Goal: Transaction & Acquisition: Purchase product/service

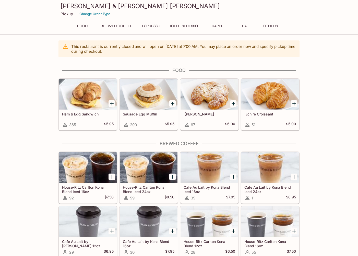
scroll to position [0, 0]
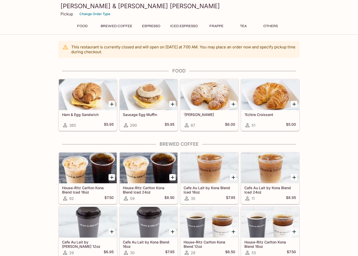
click at [116, 105] on div at bounding box center [112, 104] width 10 height 10
click at [111, 105] on icon "Add Ham & Egg Sandwich" at bounding box center [112, 104] width 6 height 6
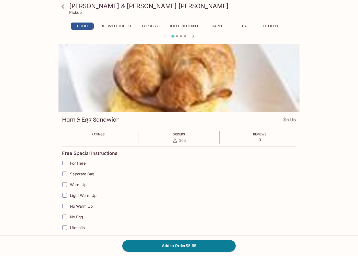
click at [65, 184] on input "Warm Up" at bounding box center [65, 184] width 10 height 10
checkbox input "true"
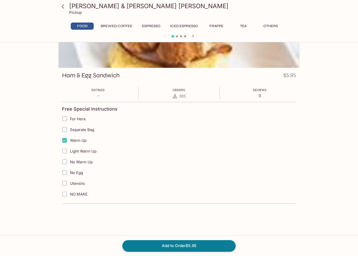
scroll to position [44, 0]
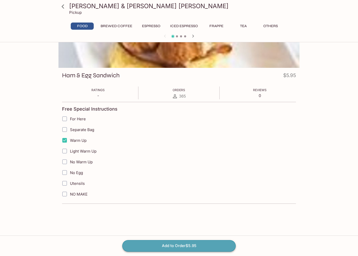
click at [199, 240] on button "Add to Order $5.95" at bounding box center [179, 245] width 114 height 11
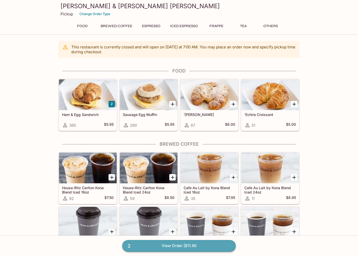
click at [157, 250] on link "2 View Order | $11.90" at bounding box center [179, 245] width 114 height 11
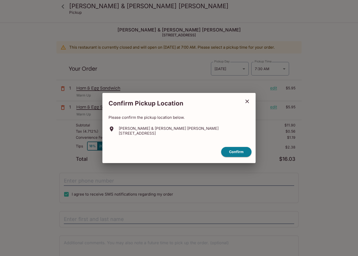
click at [247, 102] on icon "close" at bounding box center [247, 101] width 6 height 6
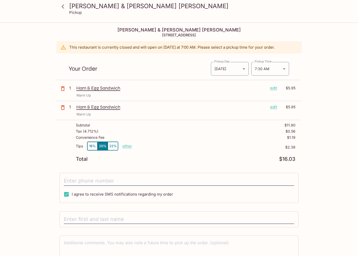
click at [73, 109] on p "1" at bounding box center [71, 107] width 5 height 6
click at [72, 108] on p "1" at bounding box center [71, 107] width 5 height 6
click at [71, 107] on p "1" at bounding box center [71, 107] width 5 height 6
click at [97, 93] on div "Warm Up" at bounding box center [185, 95] width 219 height 5
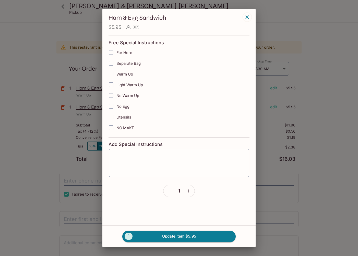
click at [115, 77] on input "Warm Up" at bounding box center [111, 74] width 10 height 10
checkbox input "true"
click at [188, 189] on icon "button" at bounding box center [188, 190] width 5 height 5
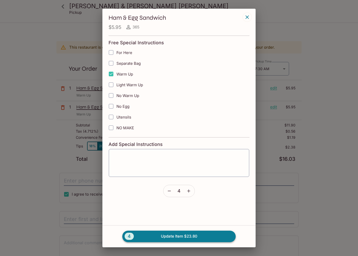
click at [203, 238] on button "4 Update Item $23.80" at bounding box center [179, 235] width 114 height 11
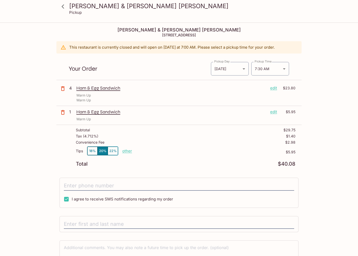
click at [61, 111] on icon "button" at bounding box center [63, 112] width 6 height 6
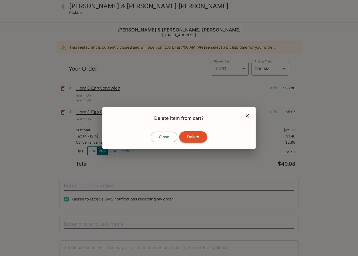
click at [185, 134] on button "Delete" at bounding box center [194, 136] width 28 height 11
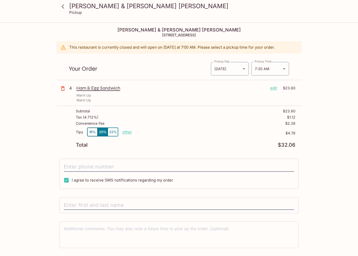
click at [72, 102] on div "4" at bounding box center [71, 93] width 9 height 17
click at [71, 90] on p "4" at bounding box center [71, 88] width 5 height 6
click at [97, 89] on p "Ham & Egg Sandwich" at bounding box center [171, 88] width 190 height 6
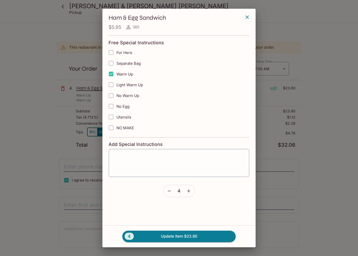
click at [194, 197] on form "Free Special Instructions For Here Separate Bag Warm Up Light Warm Up No Warm U…" at bounding box center [179, 117] width 141 height 162
click at [191, 192] on icon "button" at bounding box center [188, 190] width 5 height 5
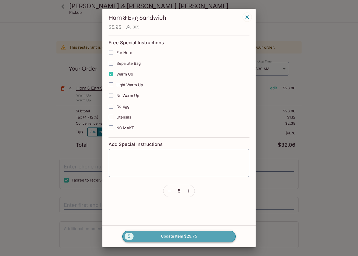
click at [181, 235] on button "5 Update Item $29.75" at bounding box center [179, 235] width 114 height 11
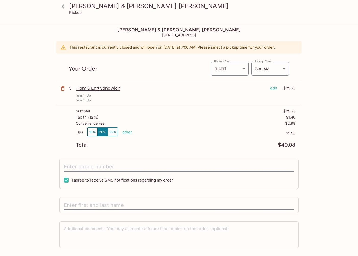
click at [128, 134] on p "other" at bounding box center [127, 131] width 10 height 5
click at [140, 145] on div "Total $40.08" at bounding box center [186, 144] width 220 height 5
drag, startPoint x: 262, startPoint y: 83, endPoint x: 262, endPoint y: 79, distance: 4.6
click at [262, 81] on div "[PERSON_NAME] & [PERSON_NAME][GEOGRAPHIC_DATA][PERSON_NAME] [STREET_ADDRESS] Th…" at bounding box center [179, 153] width 245 height 260
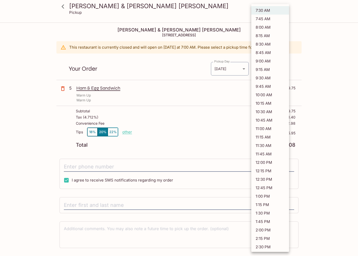
click at [273, 65] on body "[PERSON_NAME] & [PERSON_NAME] [PERSON_NAME] Pickup [PERSON_NAME] & [PERSON_NAME…" at bounding box center [179, 151] width 358 height 256
click at [273, 8] on li "7:30 AM" at bounding box center [271, 10] width 38 height 8
click at [63, 9] on div at bounding box center [179, 128] width 358 height 256
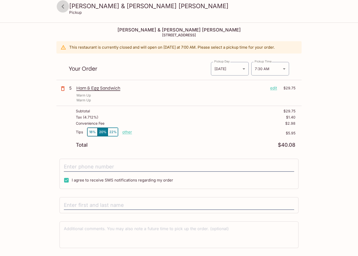
click at [67, 8] on icon at bounding box center [63, 6] width 9 height 9
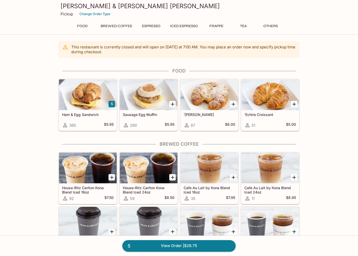
click at [173, 104] on icon "Add Sausage Egg Muffin" at bounding box center [173, 104] width 4 height 4
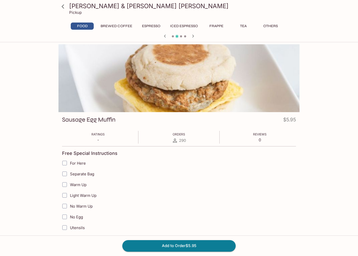
click at [67, 185] on input "Warm Up" at bounding box center [65, 184] width 10 height 10
checkbox input "true"
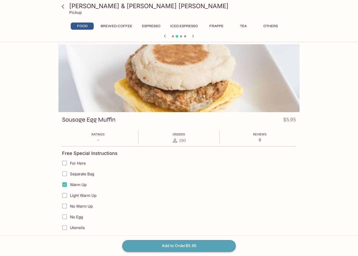
click at [154, 247] on button "Add to Order $5.95" at bounding box center [179, 245] width 114 height 11
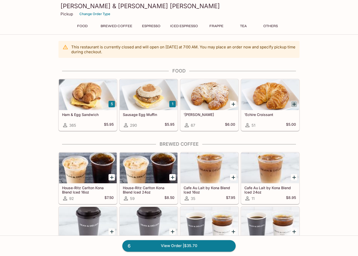
click at [295, 103] on icon "Add 'Echire Croissant" at bounding box center [295, 104] width 6 height 6
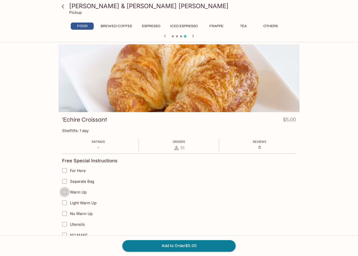
click at [67, 190] on input "Warm Up" at bounding box center [65, 192] width 10 height 10
checkbox input "true"
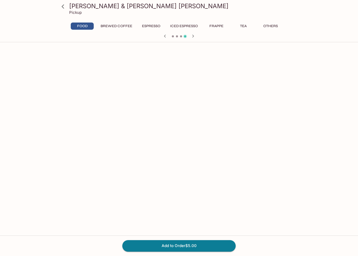
scroll to position [391, 0]
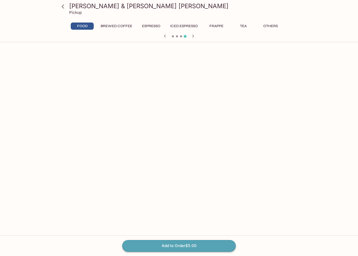
click at [158, 243] on button "Add to Order $5.00" at bounding box center [179, 245] width 114 height 11
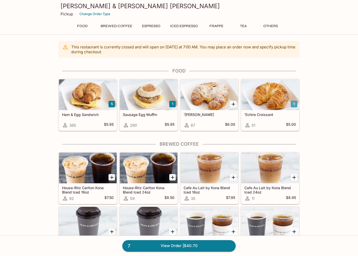
click at [295, 104] on button "1" at bounding box center [294, 104] width 6 height 6
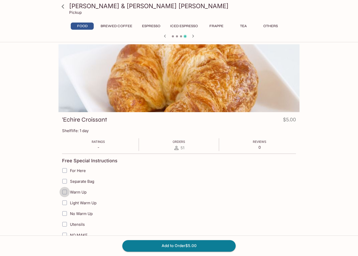
click at [65, 190] on input "Warm Up" at bounding box center [65, 192] width 10 height 10
checkbox input "true"
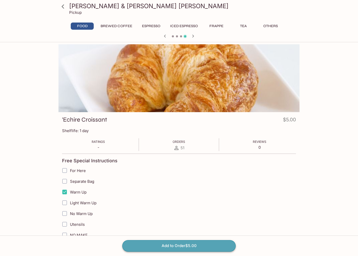
click at [164, 242] on button "Add to Order $5.00" at bounding box center [179, 245] width 114 height 11
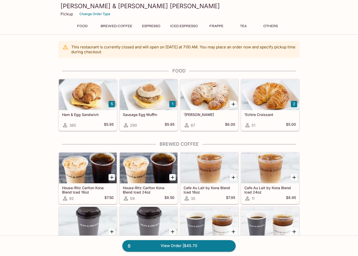
click at [294, 178] on icon "Add Cafe Au Lait by Kona Blend Iced 24oz" at bounding box center [295, 177] width 6 height 6
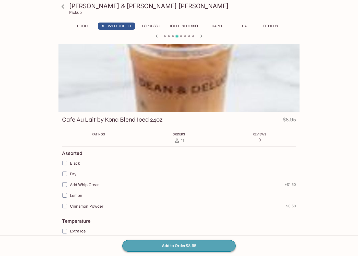
click at [150, 240] on button "Add to Order $8.95" at bounding box center [179, 245] width 114 height 11
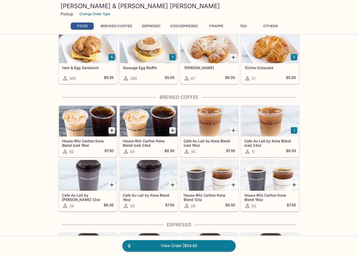
scroll to position [48, 0]
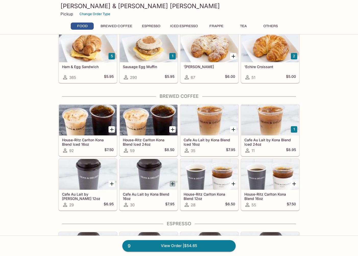
click at [174, 182] on icon "Add Cafe Au Lait by Kona Blend 16oz" at bounding box center [173, 184] width 6 height 6
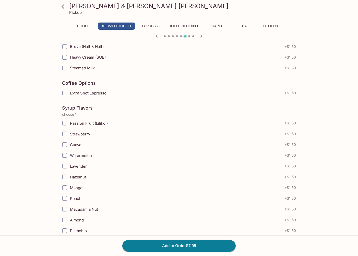
scroll to position [280, 0]
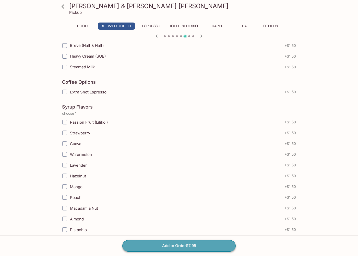
click at [143, 245] on button "Add to Order $7.95" at bounding box center [179, 245] width 114 height 11
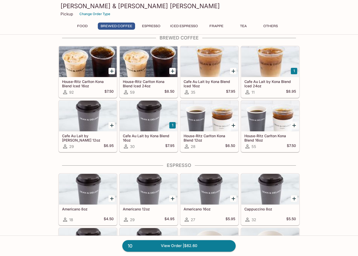
scroll to position [109, 0]
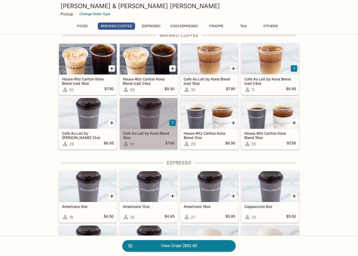
click at [159, 115] on div at bounding box center [149, 113] width 58 height 31
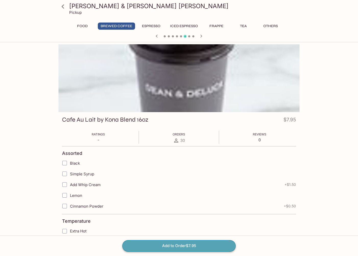
click at [165, 250] on button "Add to Order $7.95" at bounding box center [179, 245] width 114 height 11
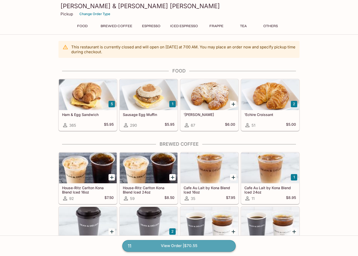
click at [160, 249] on link "11 View Order | $70.55" at bounding box center [179, 245] width 114 height 11
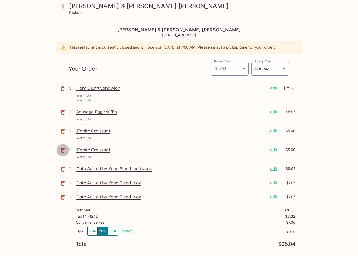
click at [64, 150] on icon "button" at bounding box center [63, 150] width 6 height 6
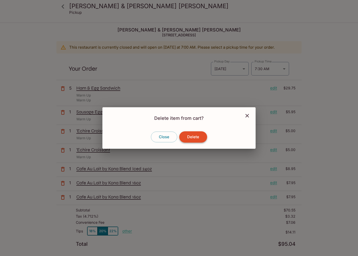
click at [203, 135] on button "Delete" at bounding box center [194, 136] width 28 height 11
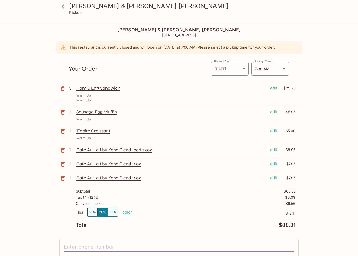
click at [147, 139] on div "Warm Up" at bounding box center [185, 138] width 219 height 5
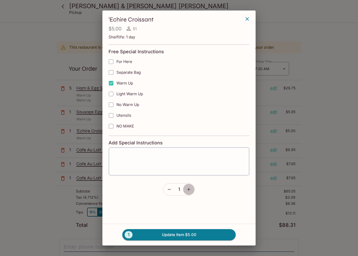
click at [187, 190] on icon "button" at bounding box center [188, 189] width 5 height 5
click at [175, 236] on button "2 Update Item $10.00" at bounding box center [179, 234] width 114 height 11
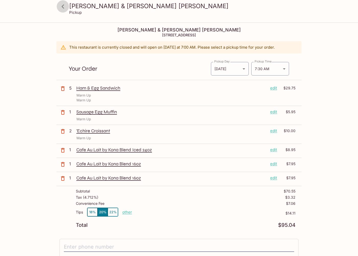
click at [65, 7] on icon at bounding box center [63, 6] width 9 height 9
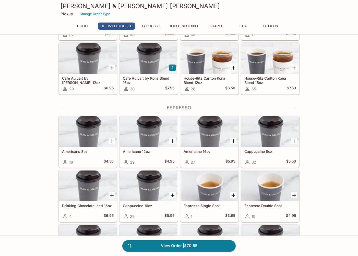
scroll to position [192, 0]
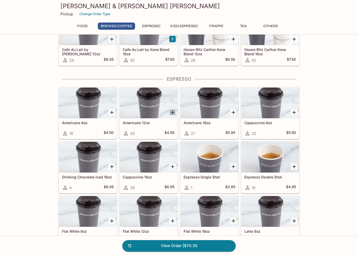
click at [174, 114] on icon "Add Americano 12oz" at bounding box center [173, 112] width 6 height 6
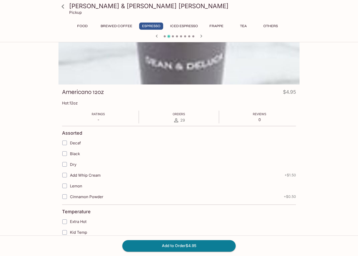
scroll to position [23, 0]
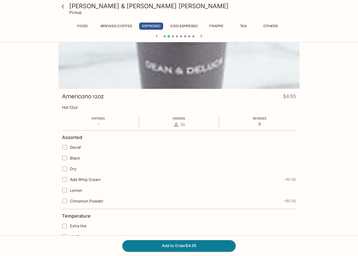
click at [61, 158] on input "Black" at bounding box center [65, 158] width 10 height 10
checkbox input "true"
click at [148, 248] on button "Add to Order $4.95" at bounding box center [179, 245] width 114 height 11
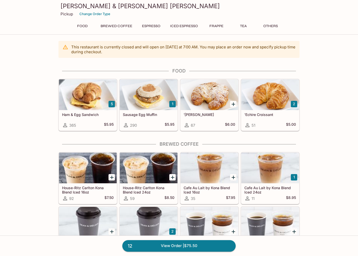
click at [142, 249] on link "12 View Order | $75.50" at bounding box center [179, 245] width 114 height 11
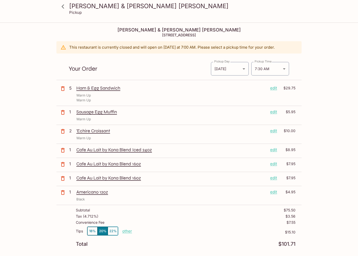
click at [62, 178] on icon "button" at bounding box center [63, 178] width 6 height 6
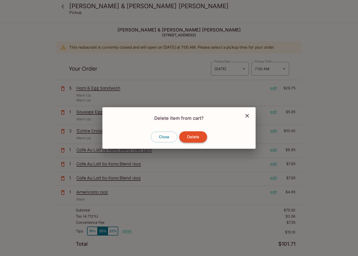
click at [199, 134] on button "Delete" at bounding box center [194, 136] width 28 height 11
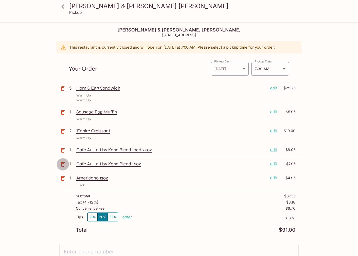
click at [67, 164] on button "button" at bounding box center [63, 164] width 13 height 13
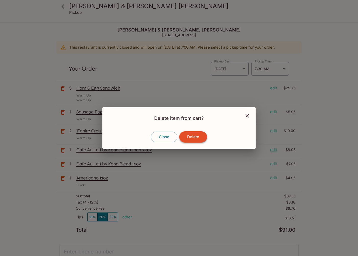
click at [182, 139] on button "Delete" at bounding box center [194, 136] width 28 height 11
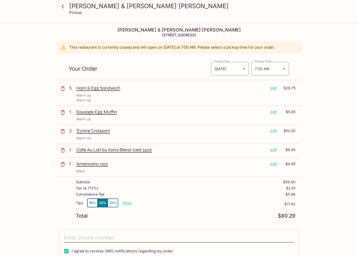
click at [65, 8] on icon at bounding box center [63, 6] width 9 height 9
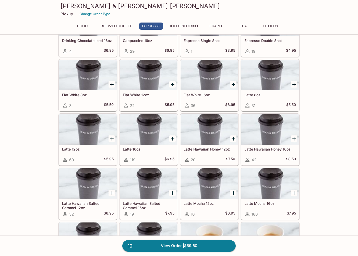
scroll to position [332, 0]
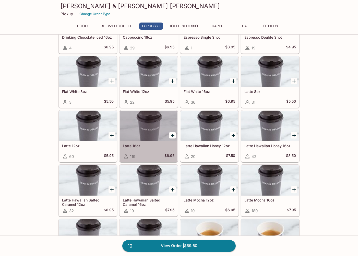
click at [147, 134] on div at bounding box center [149, 125] width 58 height 31
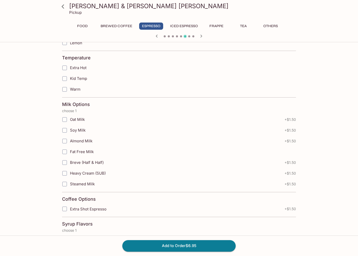
scroll to position [191, 0]
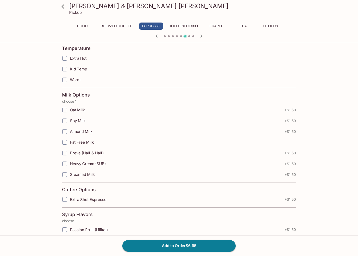
click at [65, 141] on input "Fat Free Milk" at bounding box center [65, 142] width 10 height 10
checkbox input "true"
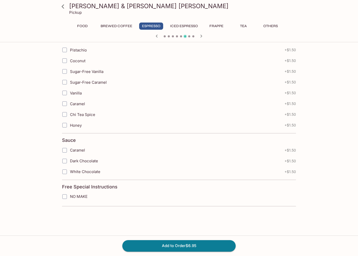
scroll to position [477, 0]
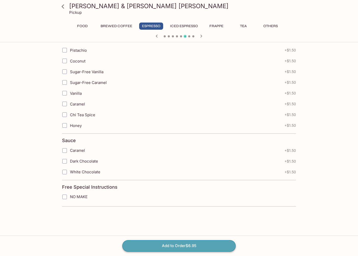
click at [145, 246] on button "Add to Order $6.95" at bounding box center [179, 245] width 114 height 11
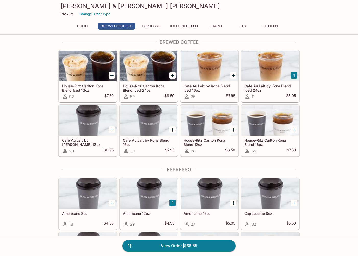
scroll to position [111, 0]
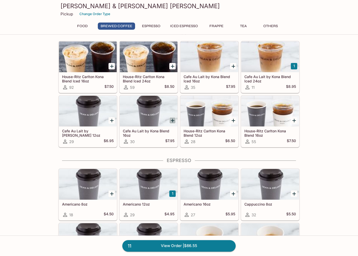
click at [172, 119] on icon "Add Cafe Au Lait by Kona Blend 16oz" at bounding box center [173, 120] width 6 height 6
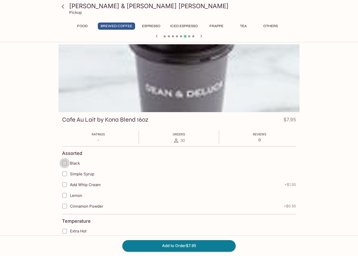
click at [65, 165] on input "Black" at bounding box center [65, 163] width 10 height 10
checkbox input "true"
click at [61, 164] on input "Black" at bounding box center [65, 163] width 10 height 10
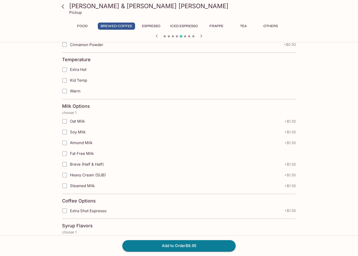
scroll to position [159, 0]
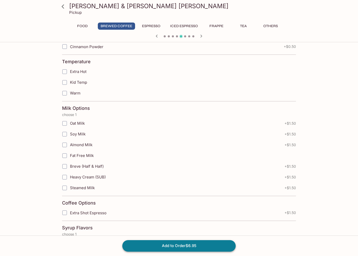
click at [143, 242] on button "Add to Order $6.95" at bounding box center [179, 245] width 114 height 11
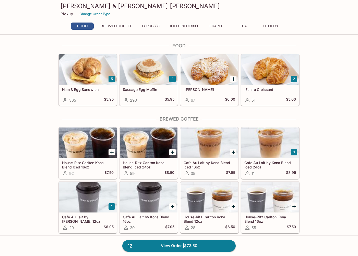
scroll to position [28, 0]
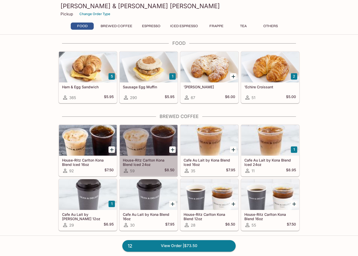
click at [160, 149] on div at bounding box center [149, 140] width 58 height 31
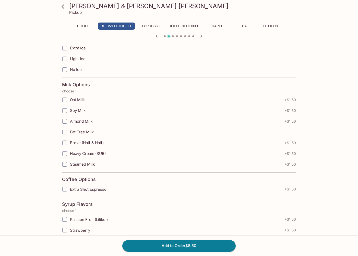
scroll to position [190, 0]
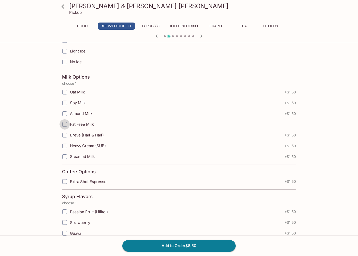
click at [65, 125] on input "Fat Free Milk" at bounding box center [65, 124] width 10 height 10
checkbox input "true"
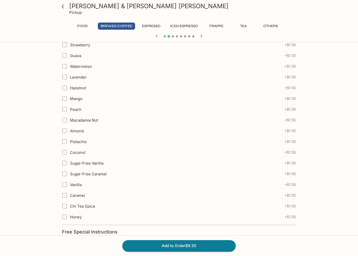
scroll to position [382, 0]
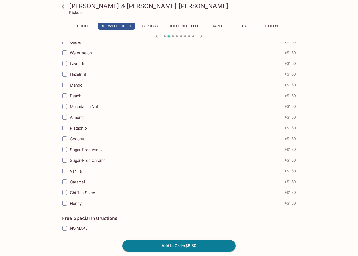
click at [67, 149] on input "Sugar-Free Vanilla" at bounding box center [65, 149] width 10 height 10
checkbox input "true"
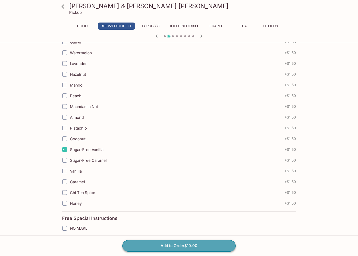
click at [158, 243] on button "Add to Order $10.00" at bounding box center [179, 245] width 114 height 11
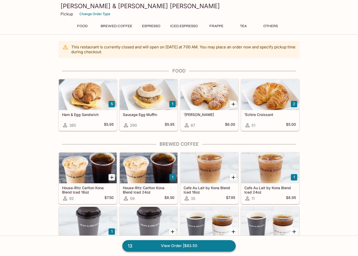
click at [157, 242] on link "13 View Order | $83.50" at bounding box center [179, 245] width 114 height 11
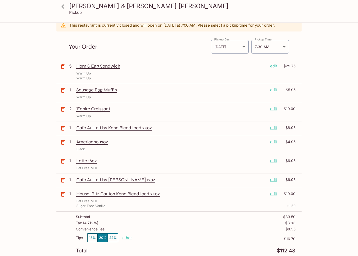
scroll to position [21, 0]
click at [72, 181] on p "1" at bounding box center [71, 180] width 5 height 6
click at [71, 180] on p "1" at bounding box center [71, 180] width 5 height 6
click at [93, 180] on p "Cafe Au Lait by [PERSON_NAME] 12oz" at bounding box center [171, 180] width 190 height 6
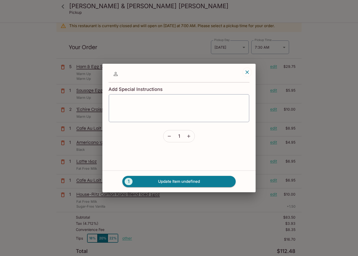
click at [93, 180] on div "Add Special Instructions x ​ 1 1 Update Item undefined" at bounding box center [179, 128] width 358 height 256
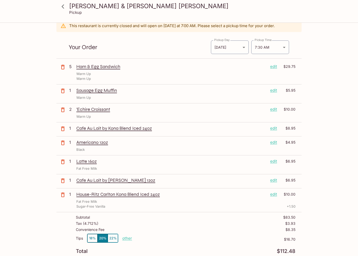
click at [93, 180] on p "Cafe Au Lait by [PERSON_NAME] 12oz" at bounding box center [171, 180] width 190 height 6
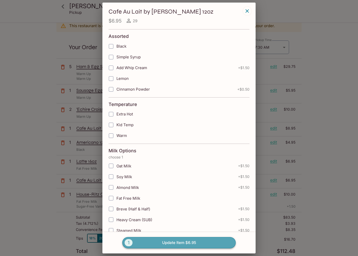
click at [162, 240] on button "1 Update Item $6.95" at bounding box center [179, 242] width 114 height 11
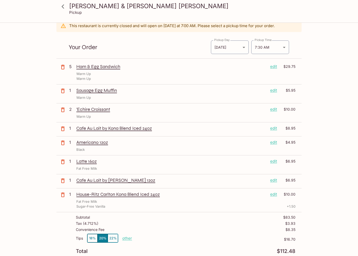
click at [102, 181] on p "Cafe Au Lait by [PERSON_NAME] 12oz" at bounding box center [171, 180] width 190 height 6
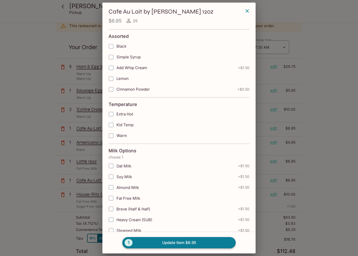
click at [131, 243] on span "1" at bounding box center [129, 242] width 8 height 7
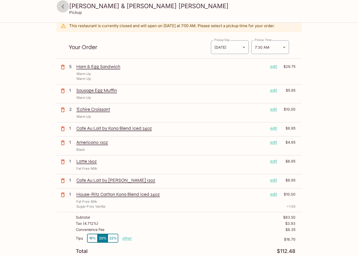
click at [64, 11] on icon at bounding box center [63, 6] width 9 height 9
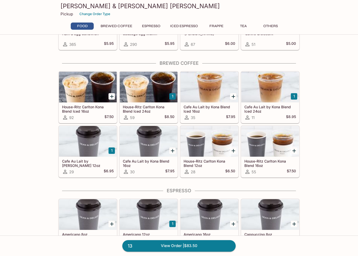
scroll to position [87, 0]
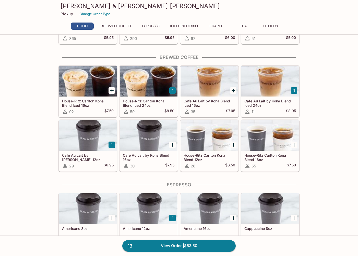
click at [111, 146] on button "1" at bounding box center [112, 144] width 6 height 6
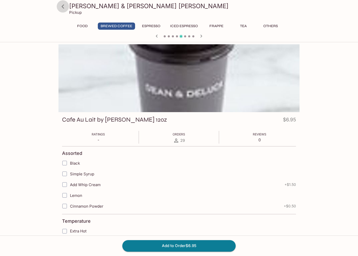
click at [66, 6] on icon at bounding box center [63, 6] width 9 height 9
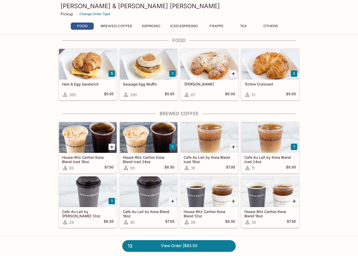
scroll to position [31, 0]
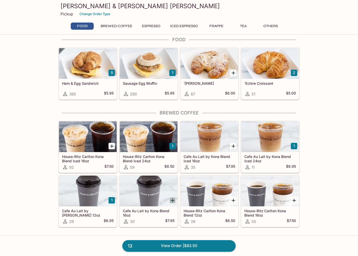
click at [172, 200] on icon "Add Cafe Au Lait by Kona Blend 16oz" at bounding box center [173, 200] width 4 height 4
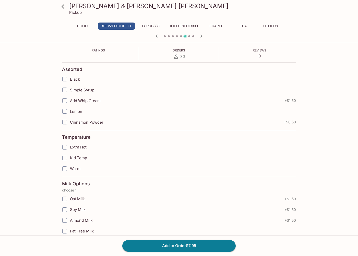
scroll to position [88, 0]
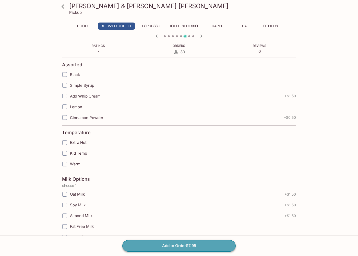
click at [163, 249] on button "Add to Order $7.95" at bounding box center [179, 245] width 114 height 11
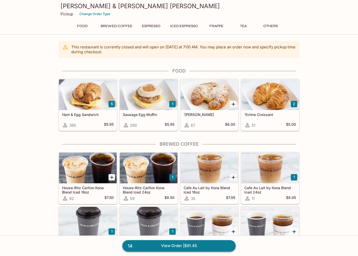
click at [137, 243] on link "14 View Order | $91.45" at bounding box center [179, 245] width 114 height 11
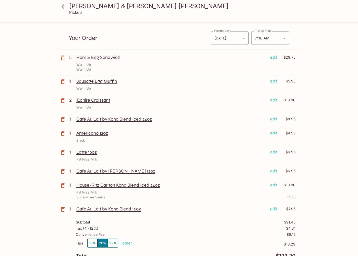
scroll to position [31, 0]
click at [60, 172] on icon "button" at bounding box center [63, 171] width 6 height 6
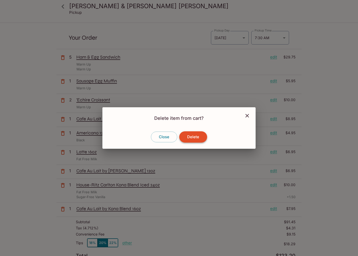
click at [185, 138] on button "Delete" at bounding box center [194, 136] width 28 height 11
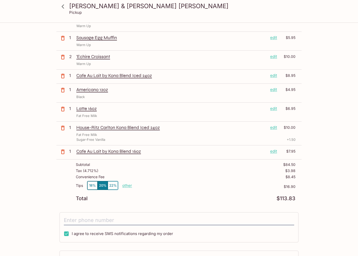
scroll to position [75, 0]
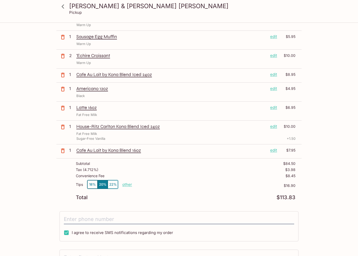
click at [95, 153] on p "Cafe Au Lait by Kona Blend 16oz" at bounding box center [171, 150] width 190 height 6
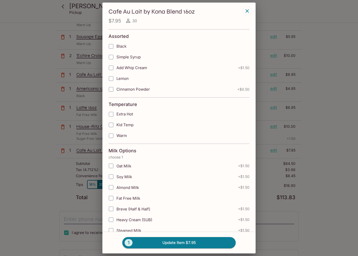
click at [243, 179] on div "Soy Milk + $1.50" at bounding box center [179, 176] width 141 height 11
click at [290, 171] on div "Cafe Au Lait by Kona Blend 16oz $7.95 30 Assorted Black Simple Syrup Add Whip C…" at bounding box center [179, 128] width 358 height 256
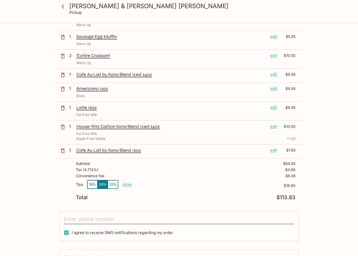
click at [65, 7] on icon at bounding box center [63, 6] width 9 height 9
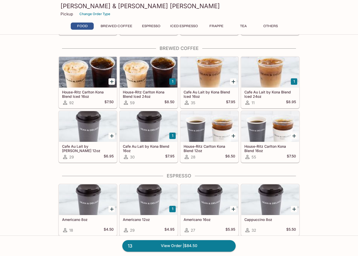
scroll to position [105, 0]
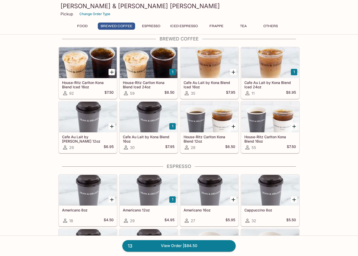
click at [174, 126] on button "1" at bounding box center [173, 126] width 6 height 6
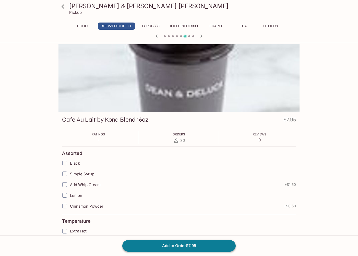
click at [180, 247] on button "Add to Order $7.95" at bounding box center [179, 245] width 114 height 11
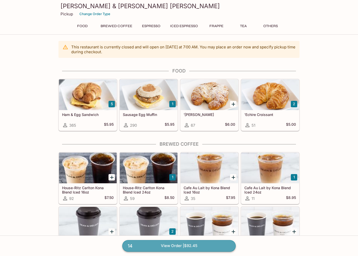
click at [166, 249] on link "14 View Order | $92.45" at bounding box center [179, 245] width 114 height 11
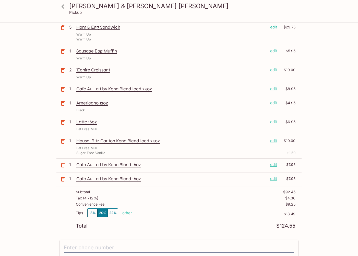
scroll to position [59, 0]
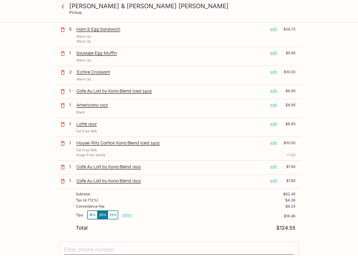
click at [127, 216] on p "other" at bounding box center [127, 214] width 10 height 5
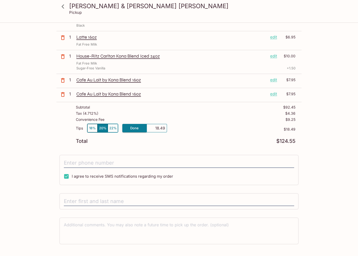
click at [159, 129] on input "18.49" at bounding box center [157, 128] width 16 height 6
type input "0.10"
click at [200, 137] on div "Tips 18% 20% 22% Done 0.10 $18.49" at bounding box center [186, 131] width 220 height 15
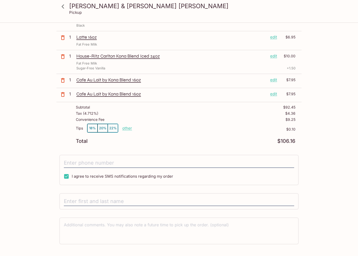
click at [120, 130] on div "Tips 18% 20% 22% other" at bounding box center [104, 129] width 56 height 11
click at [128, 129] on p "other" at bounding box center [127, 128] width 10 height 5
click at [153, 131] on div "Tips 18% 20% 22% other $0.10" at bounding box center [186, 131] width 220 height 15
drag, startPoint x: 153, startPoint y: 131, endPoint x: 142, endPoint y: 131, distance: 11.5
click at [142, 131] on div "Tips 18% 20% 22% other $0.10" at bounding box center [186, 131] width 220 height 15
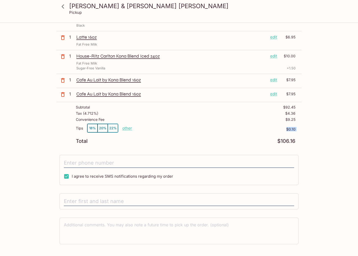
click at [128, 127] on p "other" at bounding box center [127, 128] width 10 height 5
click at [163, 129] on input "0.10" at bounding box center [157, 128] width 16 height 6
type input "10.00"
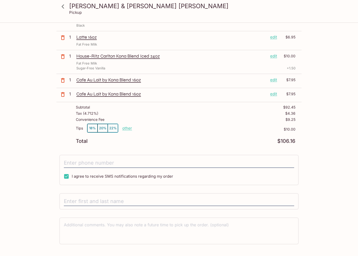
click at [241, 132] on div "Tips 18% 20% 22% other $10.00" at bounding box center [186, 131] width 220 height 15
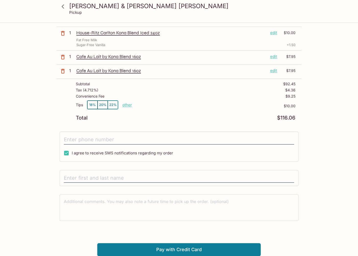
scroll to position [169, 0]
click at [175, 250] on button "Pay with Credit Card" at bounding box center [179, 249] width 164 height 13
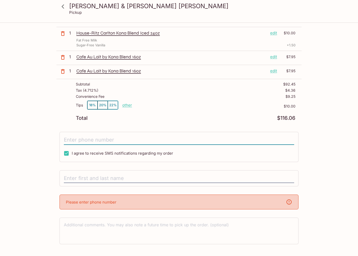
click at [106, 137] on input "tel" at bounding box center [179, 140] width 231 height 10
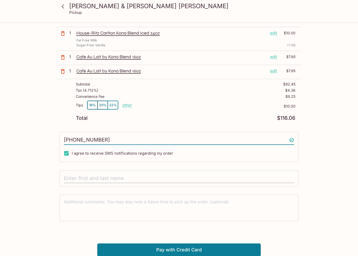
type input "[PHONE_NUMBER]"
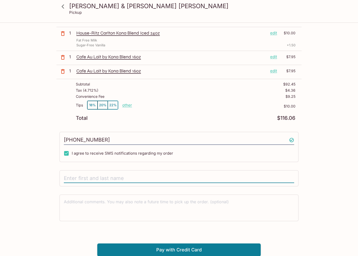
click at [114, 179] on input "text" at bounding box center [179, 178] width 231 height 10
type input "[PERSON_NAME]"
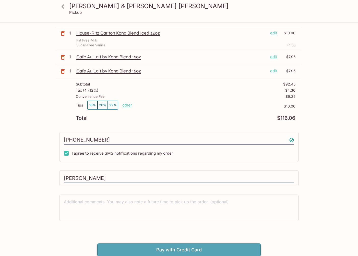
click at [151, 252] on button "Pay with Credit Card" at bounding box center [179, 249] width 164 height 13
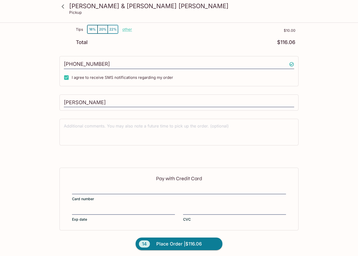
scroll to position [245, 0]
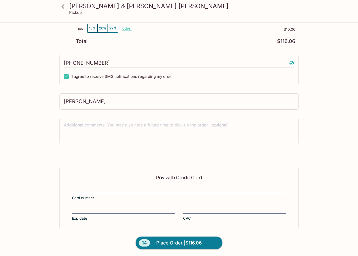
click at [105, 192] on iframe at bounding box center [179, 189] width 214 height 6
click at [97, 186] on div at bounding box center [179, 189] width 214 height 7
click at [97, 186] on input "Card number" at bounding box center [179, 186] width 214 height 0
click at [130, 183] on div "Pay with Credit Card Card number Exp date CVC" at bounding box center [179, 197] width 239 height 62
click at [183, 245] on span "Place Order | $116.06" at bounding box center [179, 243] width 46 height 8
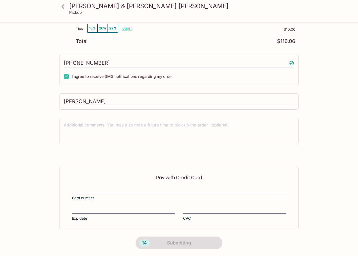
scroll to position [0, 0]
